Goal: Find contact information: Find contact information

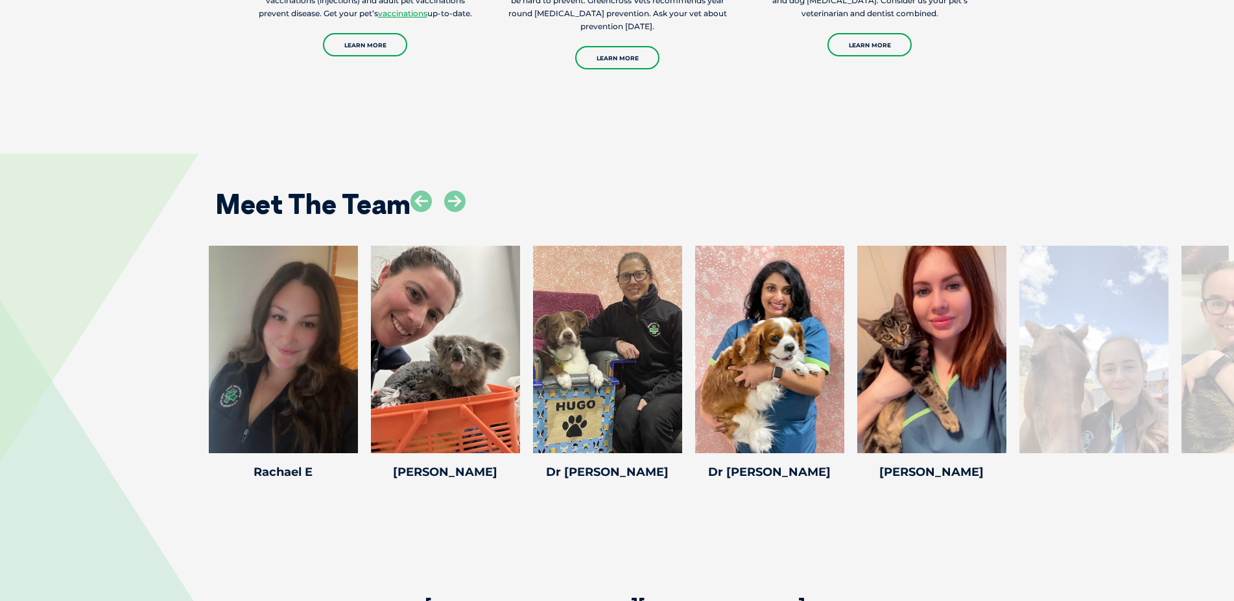
scroll to position [1984, 0]
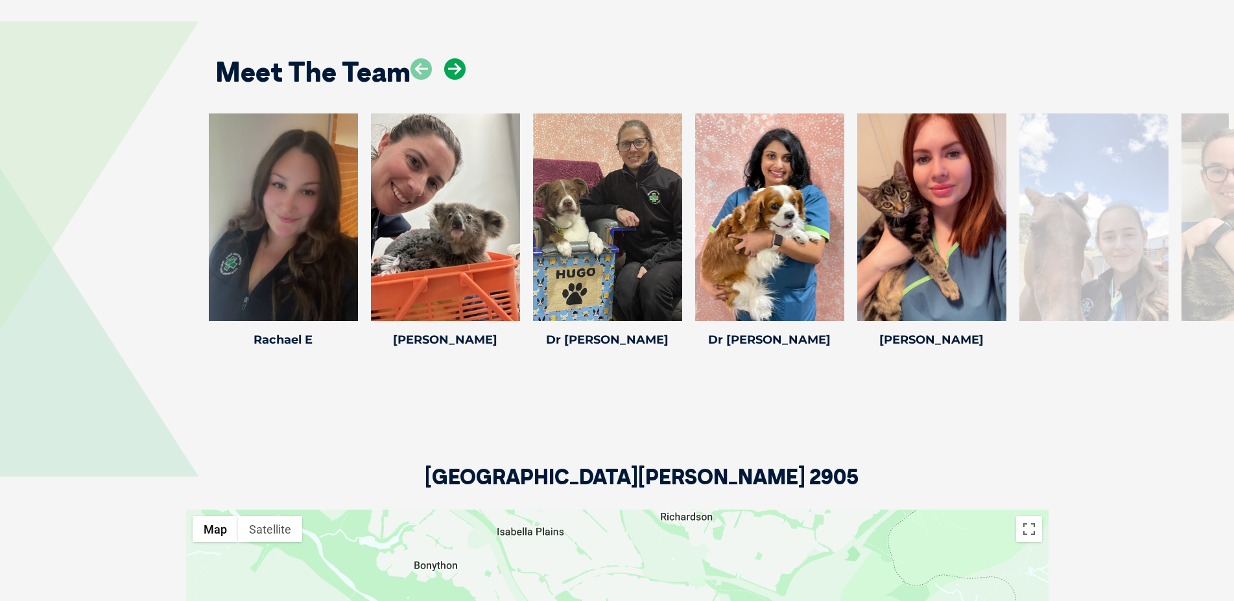
click at [453, 67] on icon at bounding box center [454, 68] width 21 height 21
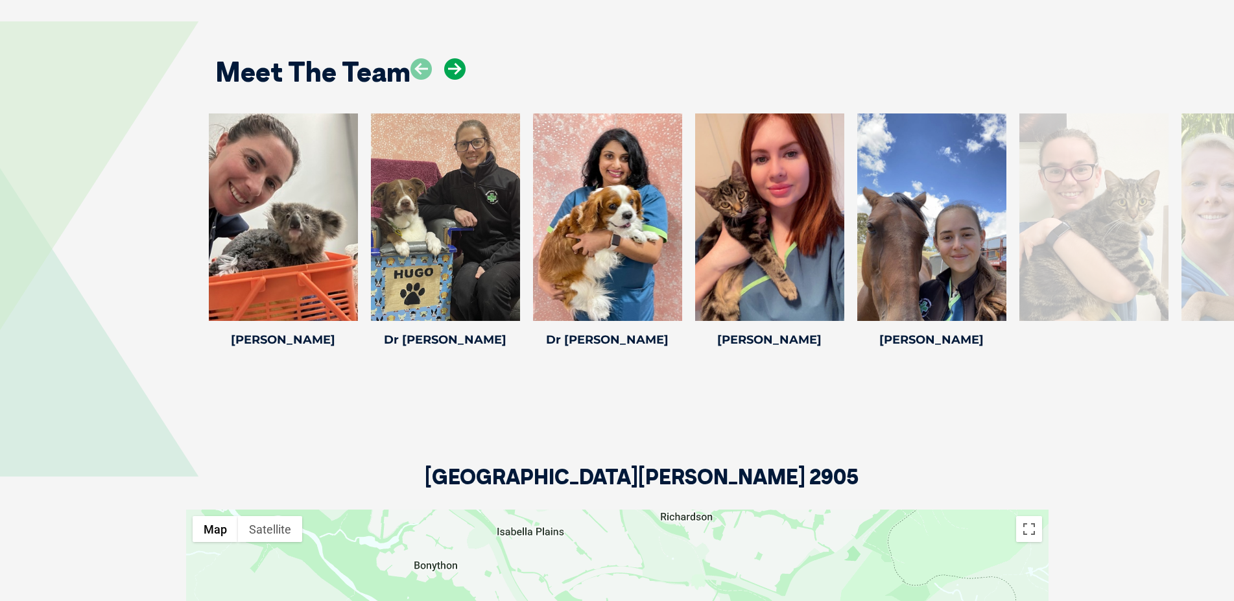
click at [452, 67] on icon at bounding box center [454, 68] width 21 height 21
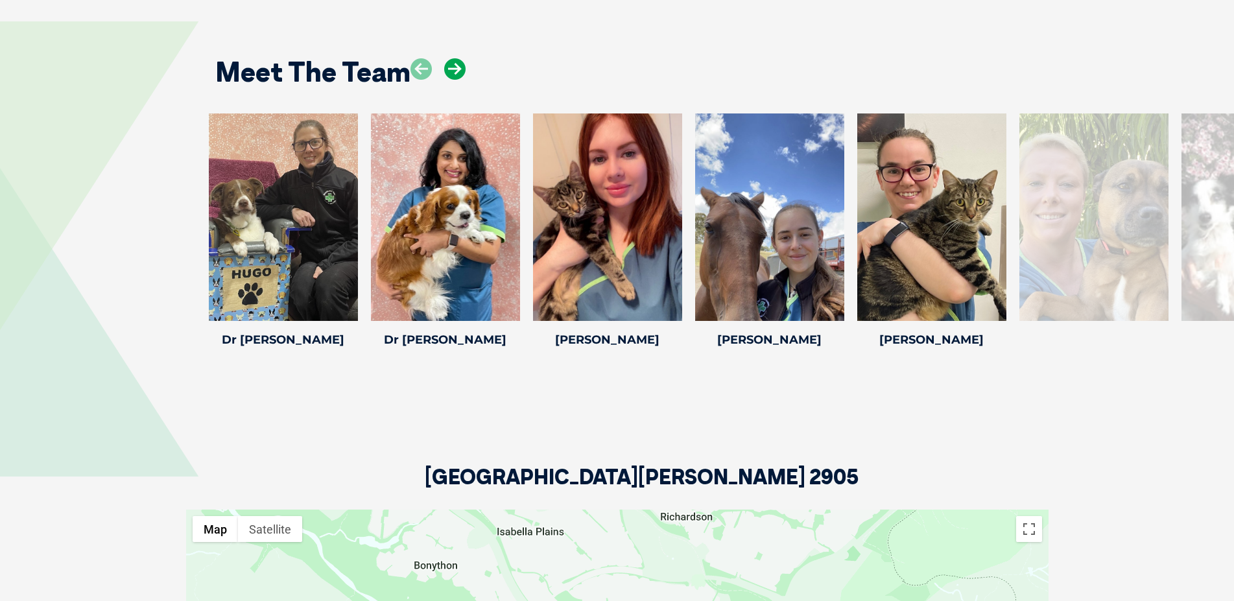
click at [452, 67] on icon at bounding box center [454, 68] width 21 height 21
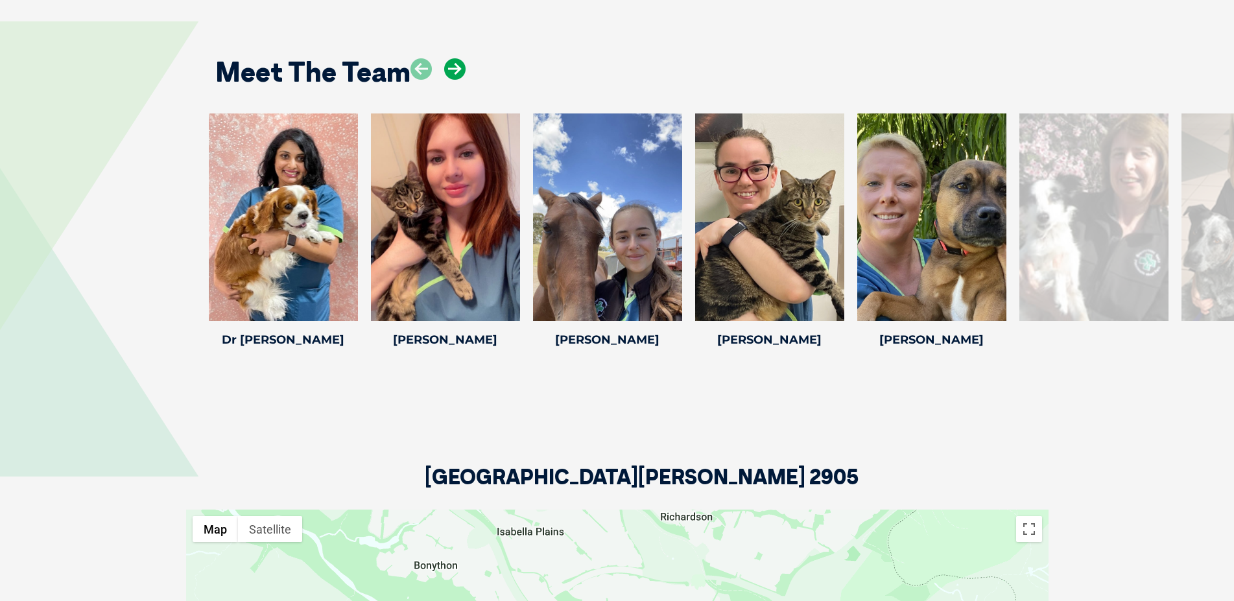
click at [451, 66] on icon at bounding box center [454, 68] width 21 height 21
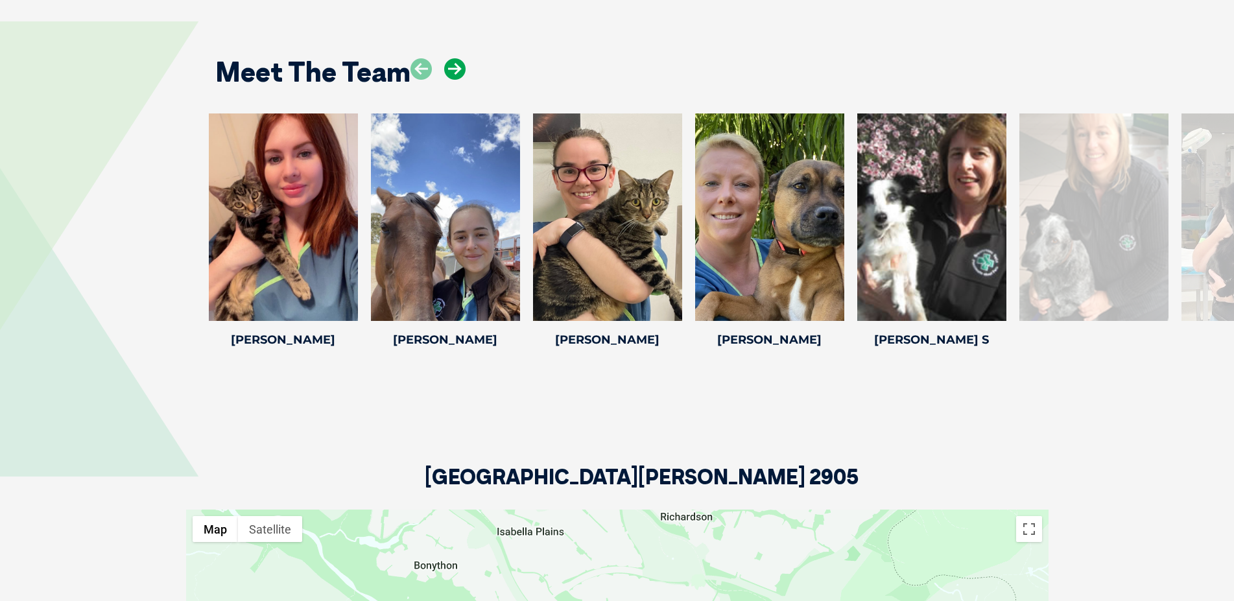
click at [450, 64] on icon at bounding box center [454, 68] width 21 height 21
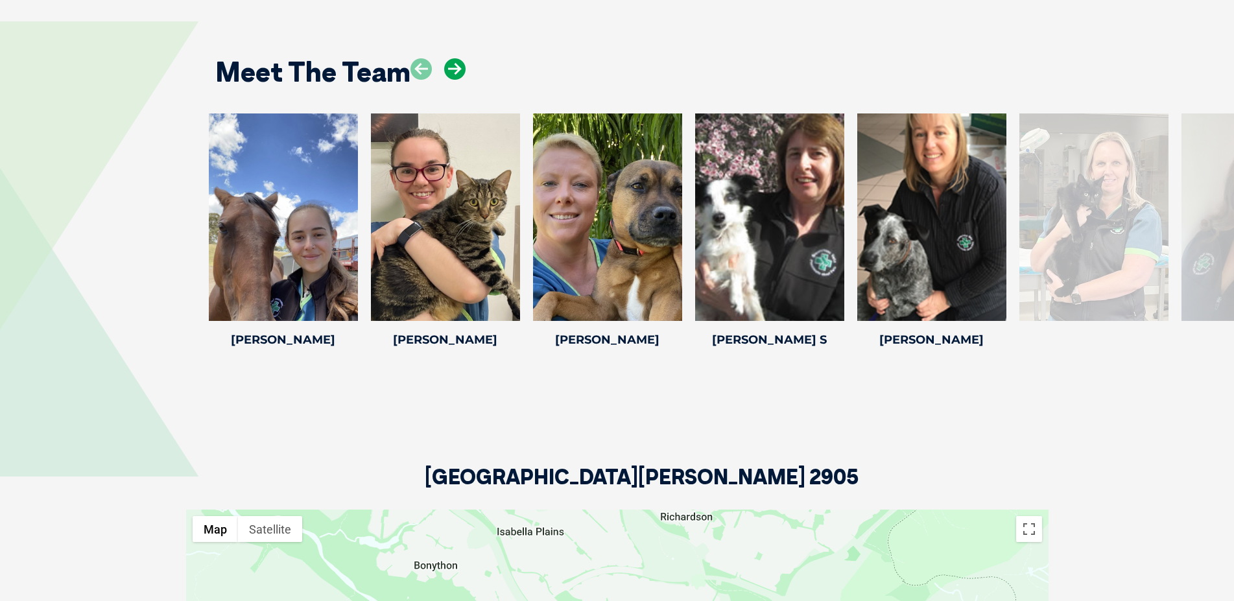
click at [449, 64] on icon at bounding box center [454, 68] width 21 height 21
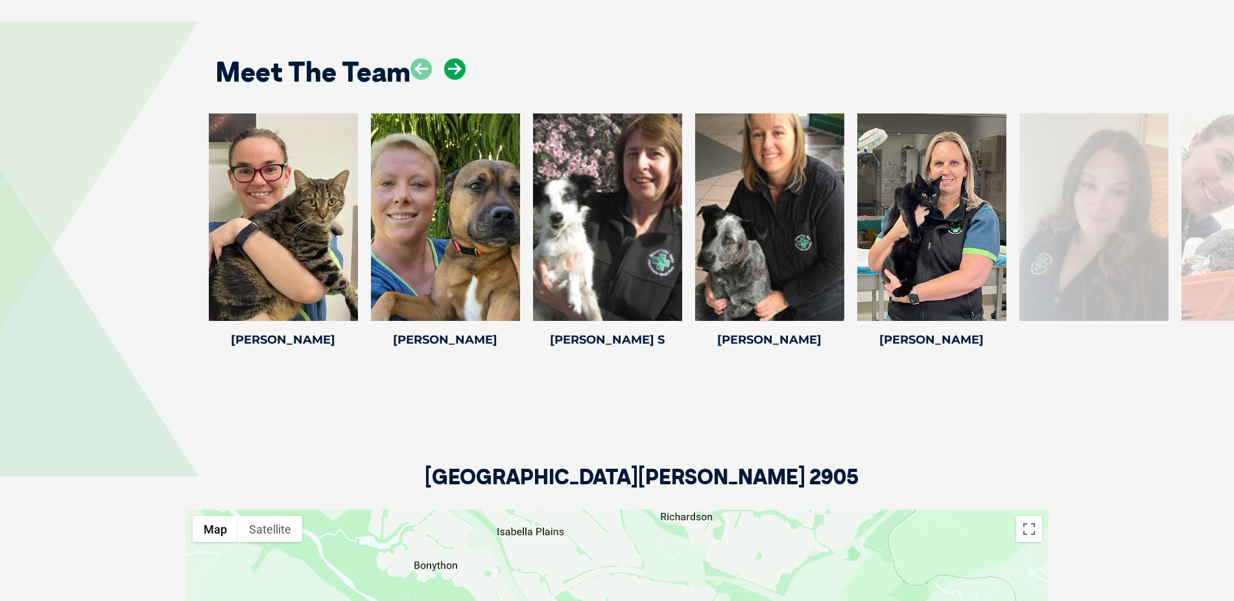
click at [449, 64] on icon at bounding box center [454, 68] width 21 height 21
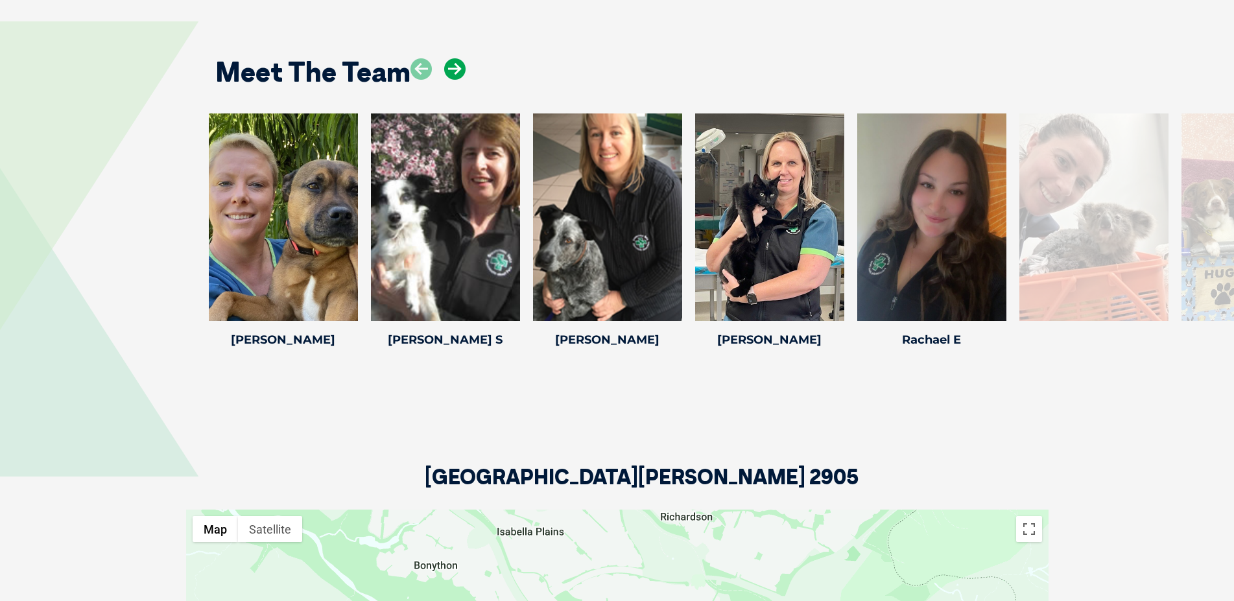
click at [449, 64] on icon at bounding box center [454, 68] width 21 height 21
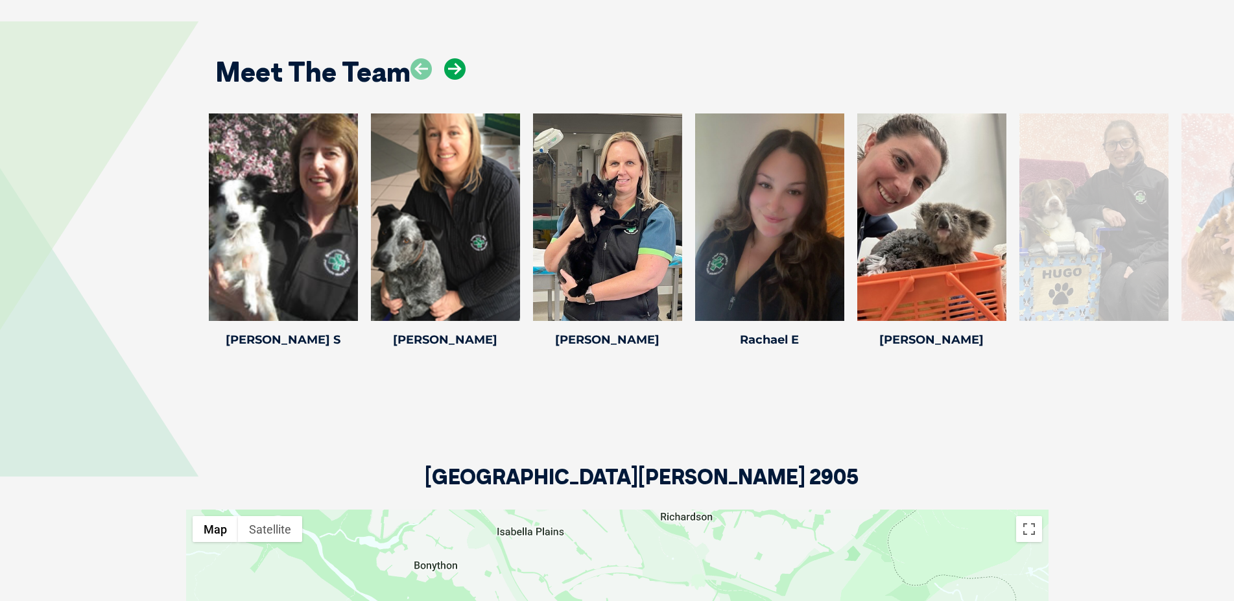
click at [449, 63] on icon at bounding box center [454, 68] width 21 height 21
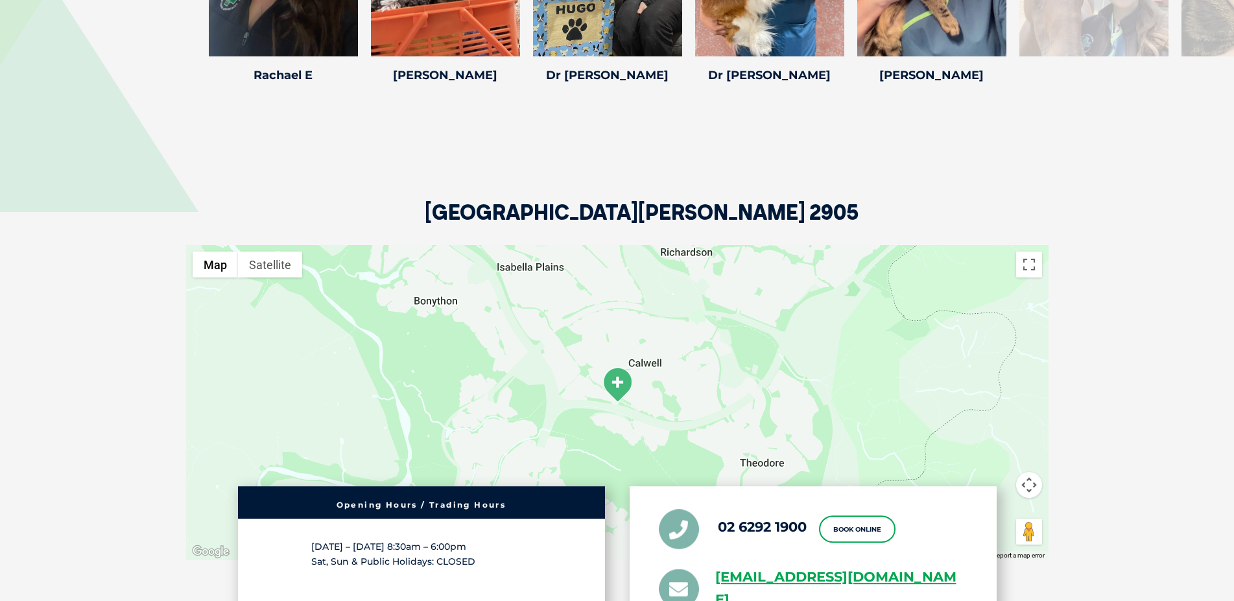
scroll to position [2580, 0]
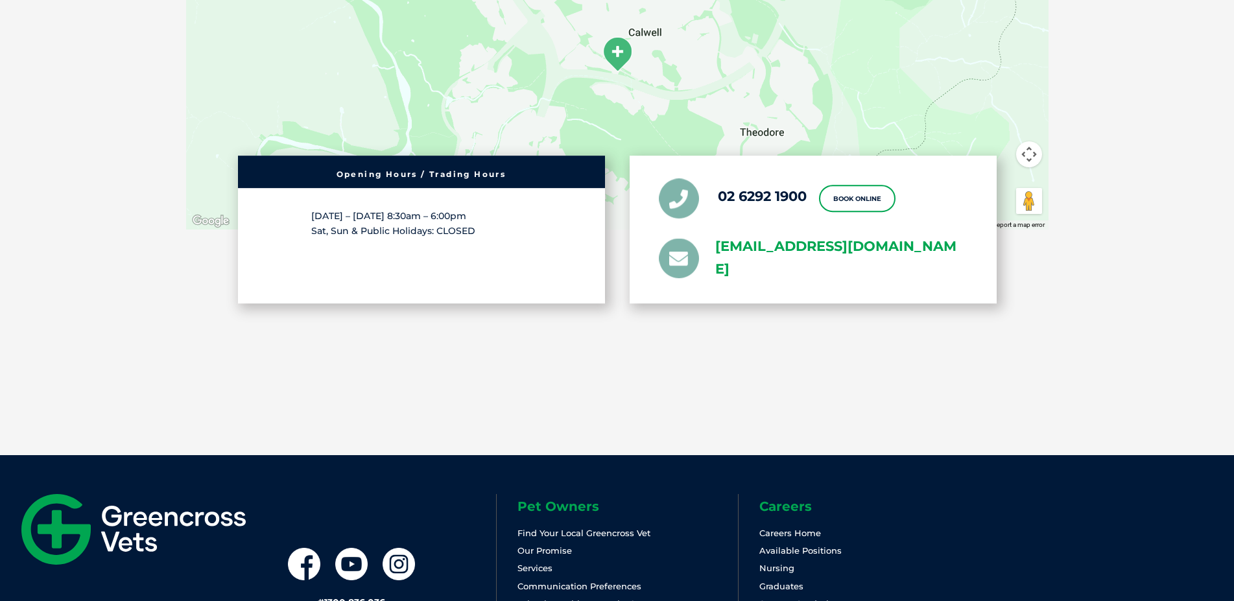
click at [798, 246] on link "[EMAIL_ADDRESS][DOMAIN_NAME]" at bounding box center [841, 257] width 252 height 45
